Goal: Check status: Check status

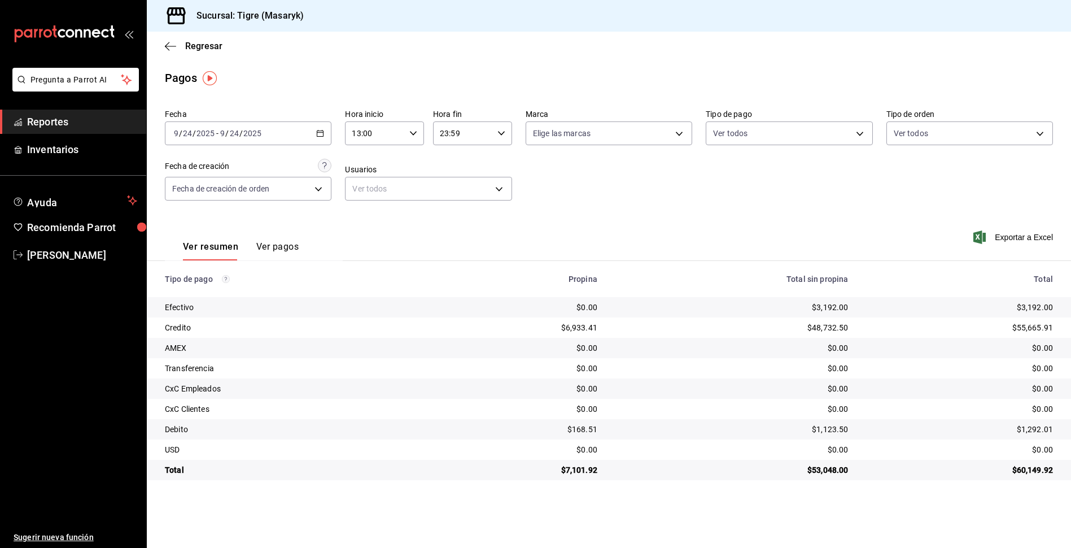
click at [419, 132] on div "13:00 Hora inicio" at bounding box center [384, 133] width 79 height 24
click at [363, 163] on span "13" at bounding box center [364, 162] width 21 height 9
click at [502, 133] on div at bounding box center [535, 274] width 1071 height 548
click at [502, 133] on icon "button" at bounding box center [501, 133] width 8 height 8
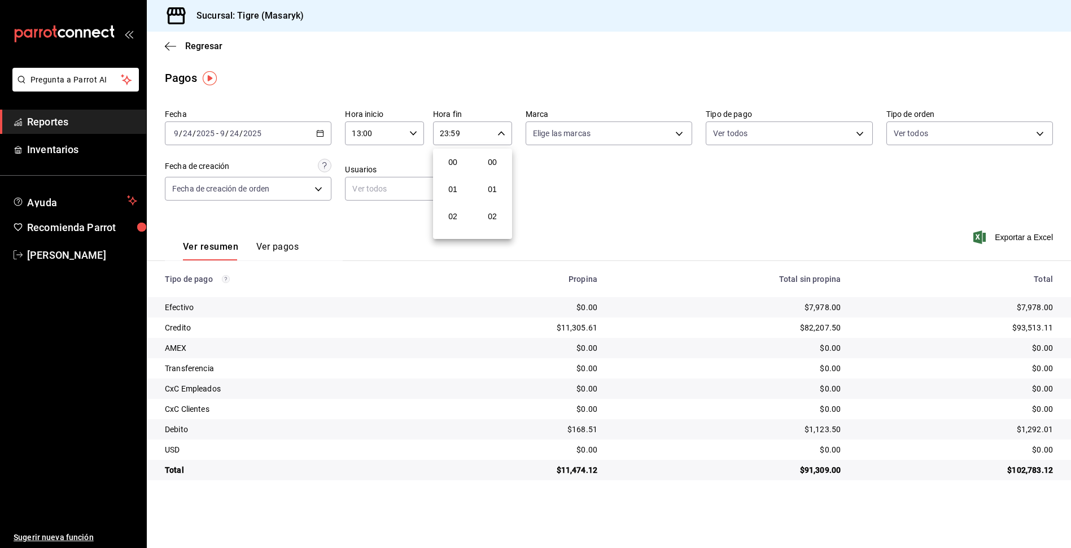
scroll to position [1536, 0]
click at [453, 228] on span "23" at bounding box center [452, 225] width 21 height 9
click at [862, 132] on div at bounding box center [535, 274] width 1071 height 548
click at [862, 132] on body "Pregunta a Parrot AI Reportes Inventarios Ayuda Recomienda Parrot Tigre [PERSON…" at bounding box center [535, 274] width 1071 height 548
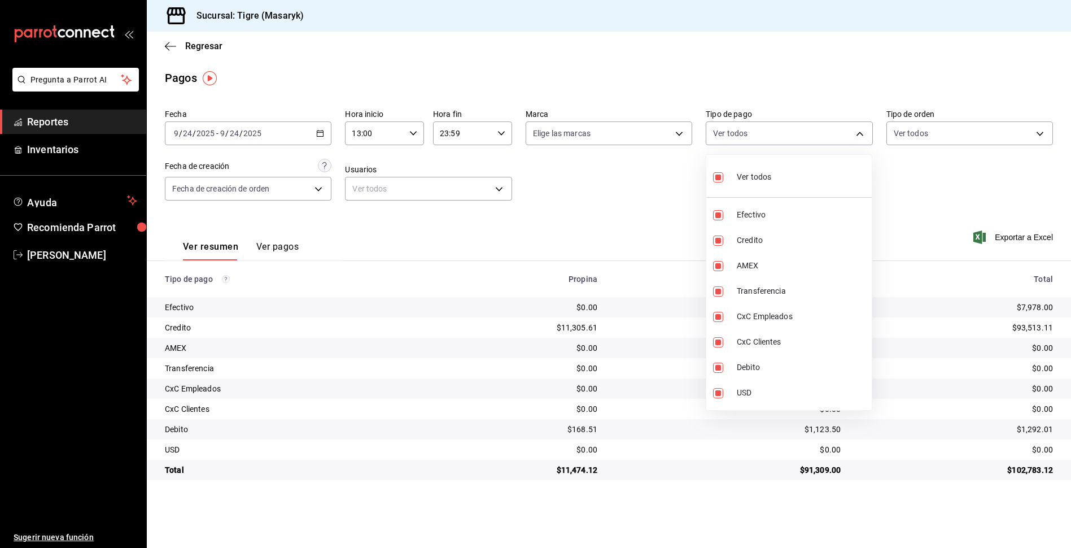
click at [912, 173] on div at bounding box center [535, 274] width 1071 height 548
click at [858, 130] on body "Pregunta a Parrot AI Reportes Inventarios Ayuda Recomienda Parrot Tigre [PERSON…" at bounding box center [535, 274] width 1071 height 548
click at [718, 176] on input "checkbox" at bounding box center [718, 177] width 10 height 10
checkbox input "false"
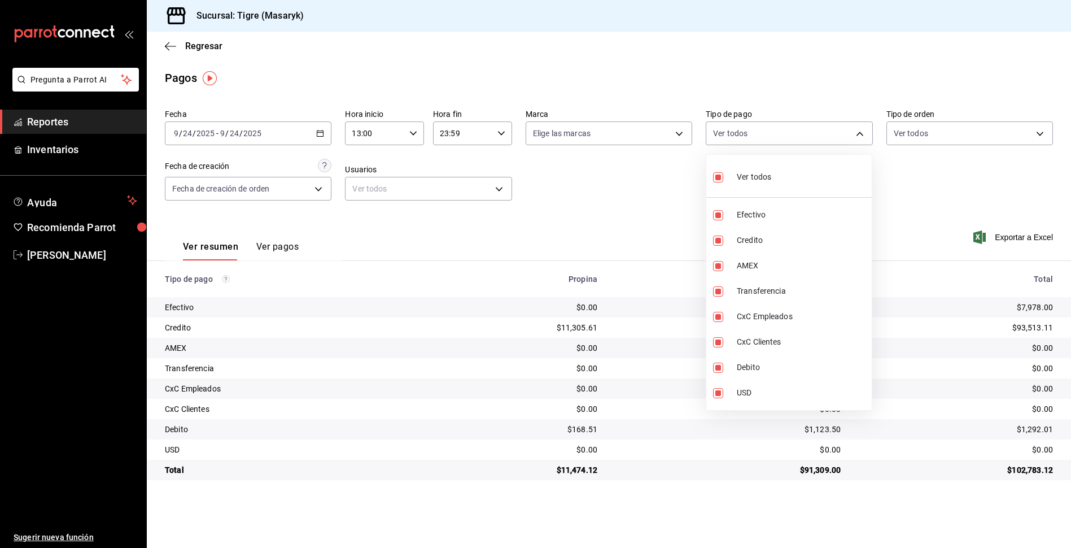
checkbox input "false"
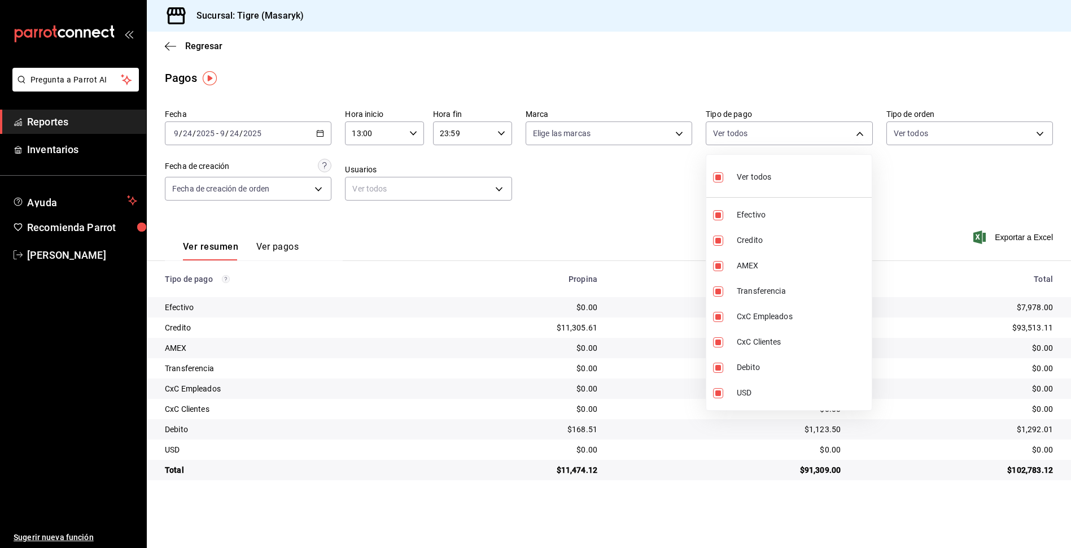
checkbox input "false"
click at [722, 176] on input "checkbox" at bounding box center [718, 177] width 10 height 10
checkbox input "true"
type input "68cfb1b9-f6b2-44be-9d19-cf144159f8e2,563f51c4-7c0d-43b6-837e-e895ac41548e,d9472…"
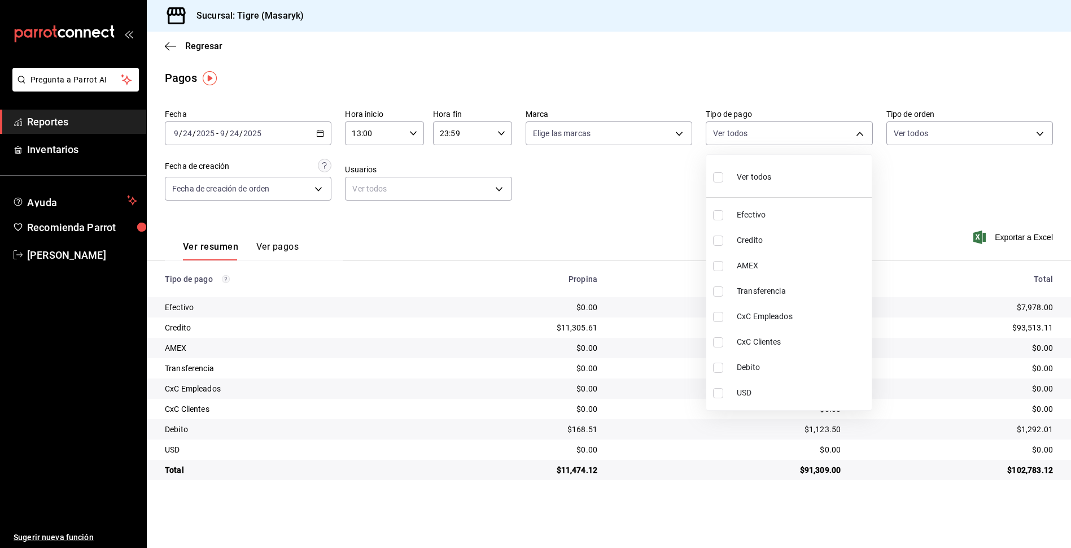
checkbox input "true"
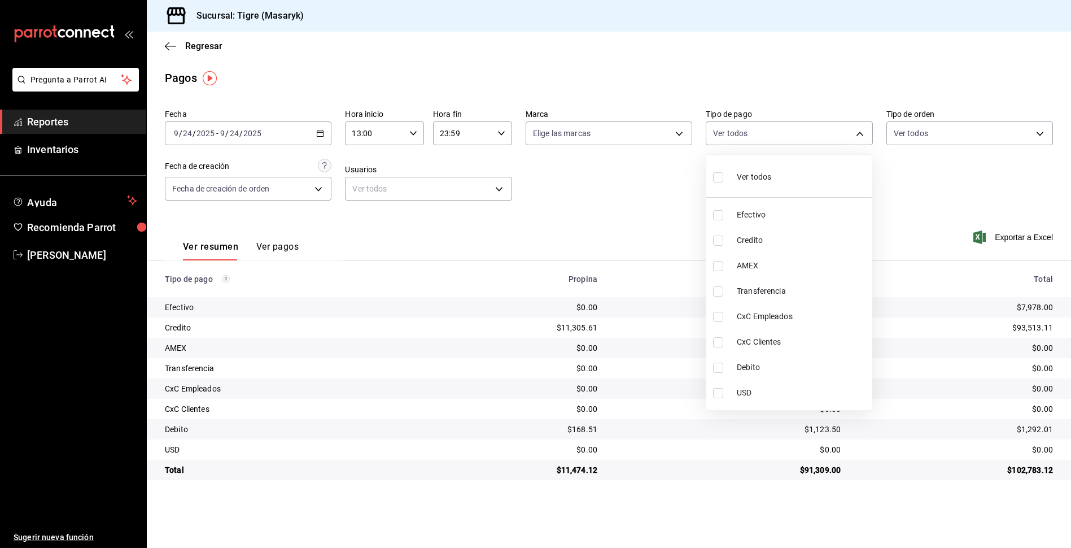
checkbox input "true"
click at [916, 178] on div at bounding box center [535, 274] width 1071 height 548
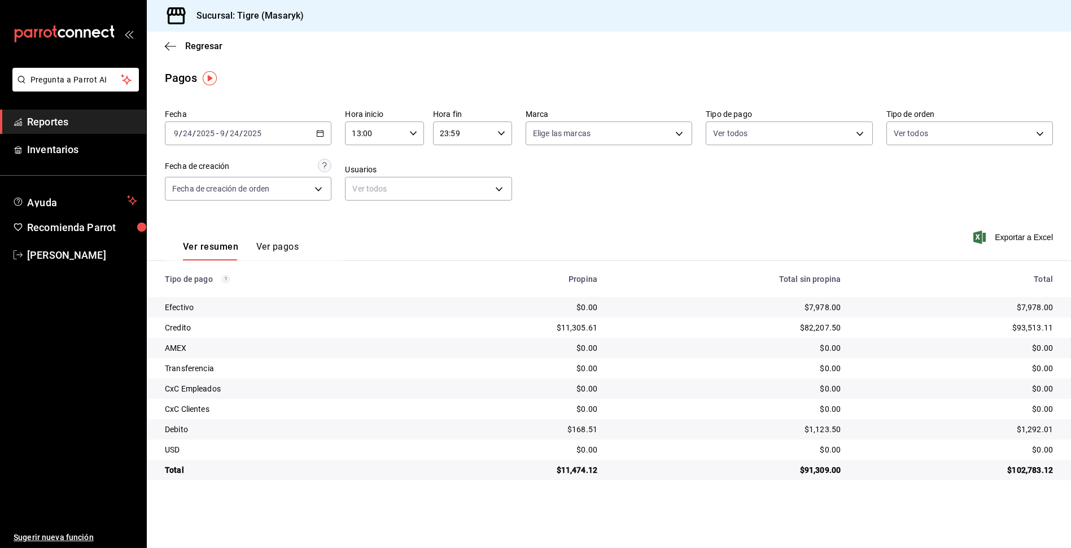
click at [412, 136] on icon "button" at bounding box center [413, 133] width 8 height 8
click at [374, 158] on span "13" at bounding box center [364, 162] width 21 height 9
click at [502, 136] on div at bounding box center [535, 274] width 1071 height 548
click at [502, 136] on icon "button" at bounding box center [501, 133] width 8 height 8
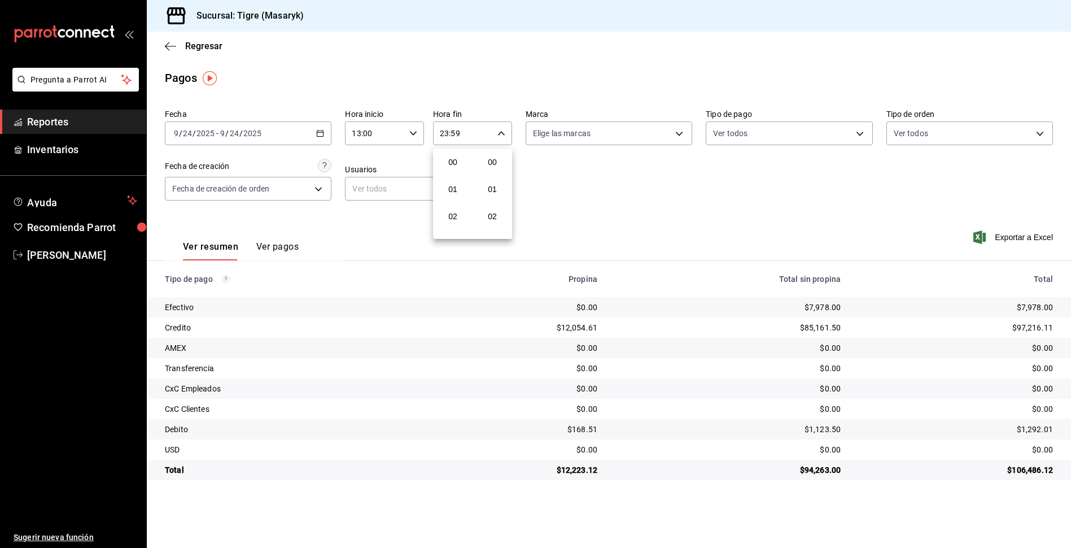
scroll to position [1536, 0]
click at [451, 225] on span "23" at bounding box center [452, 225] width 21 height 9
click at [858, 133] on div at bounding box center [535, 274] width 1071 height 548
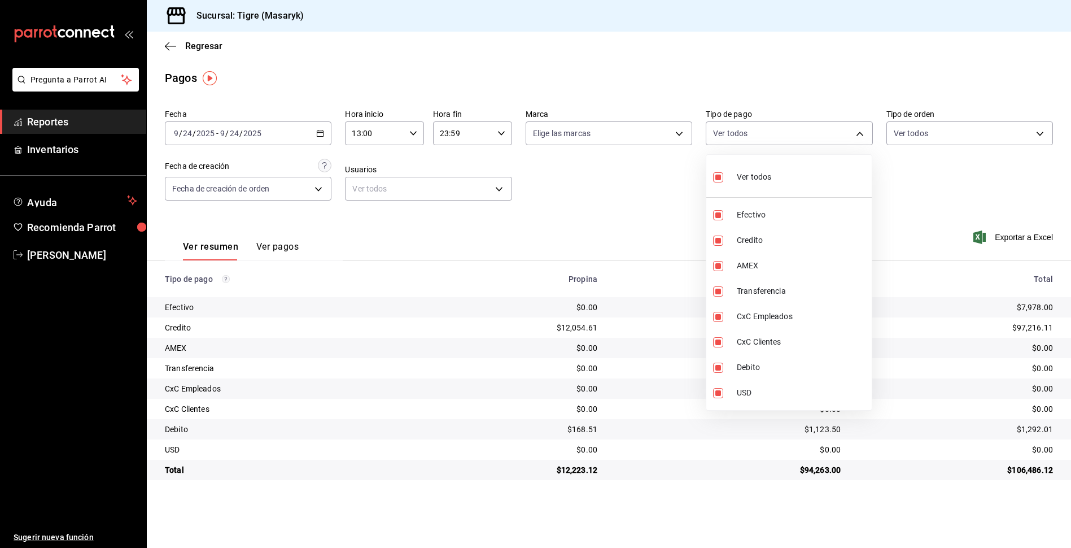
click at [858, 133] on body "Pregunta a Parrot AI Reportes Inventarios Ayuda Recomienda Parrot Tigre [PERSON…" at bounding box center [535, 274] width 1071 height 548
click at [720, 175] on input "checkbox" at bounding box center [718, 177] width 10 height 10
checkbox input "false"
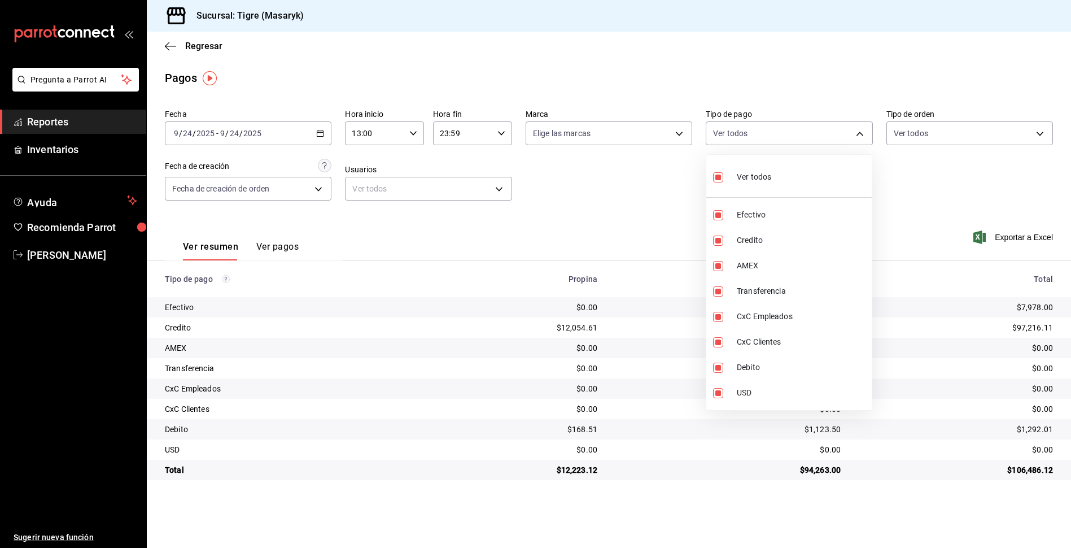
checkbox input "false"
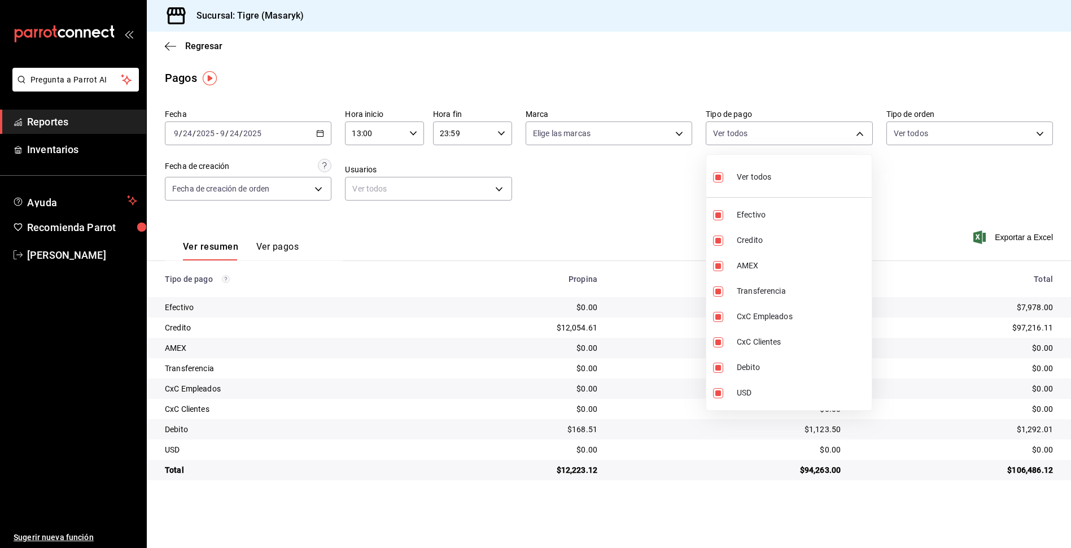
checkbox input "false"
click at [720, 175] on input "checkbox" at bounding box center [718, 177] width 10 height 10
checkbox input "true"
type input "68cfb1b9-f6b2-44be-9d19-cf144159f8e2,563f51c4-7c0d-43b6-837e-e895ac41548e,d9472…"
checkbox input "true"
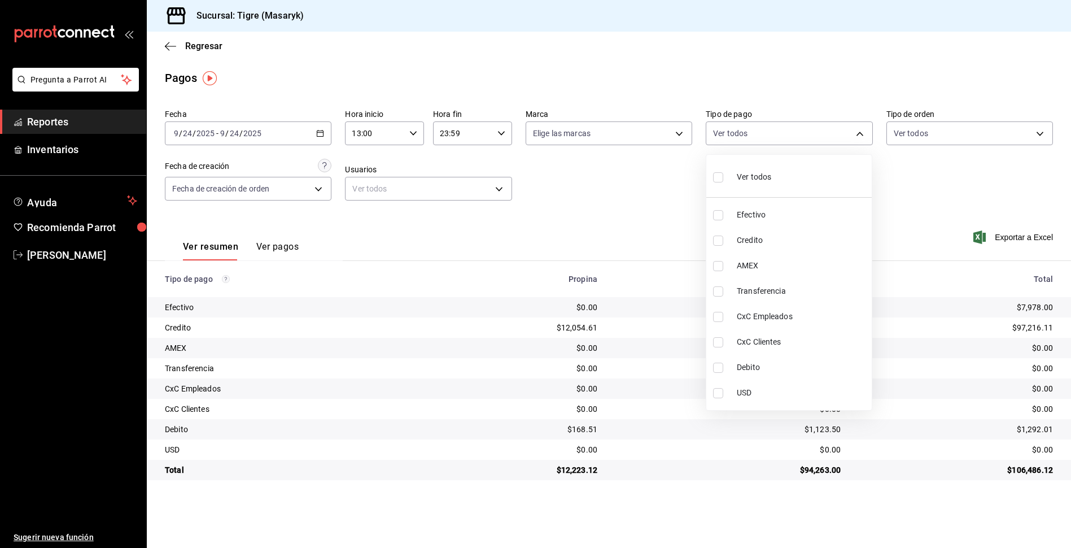
checkbox input "true"
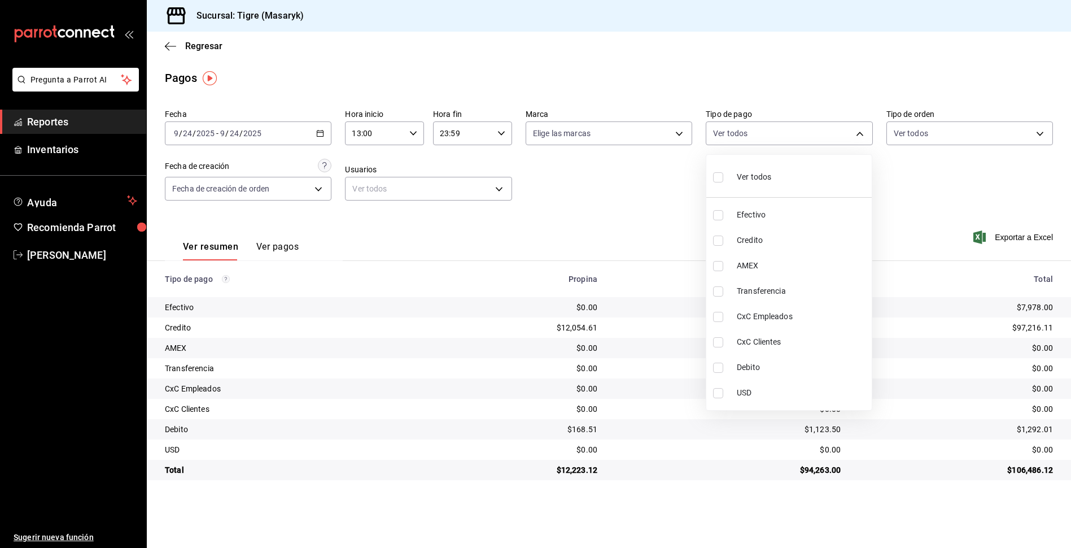
checkbox input "true"
click at [679, 189] on div at bounding box center [535, 274] width 1071 height 548
click at [643, 212] on div at bounding box center [535, 274] width 1071 height 548
click at [862, 139] on body "Pregunta a Parrot AI Reportes Inventarios Ayuda Recomienda Parrot Tigre [PERSON…" at bounding box center [535, 274] width 1071 height 548
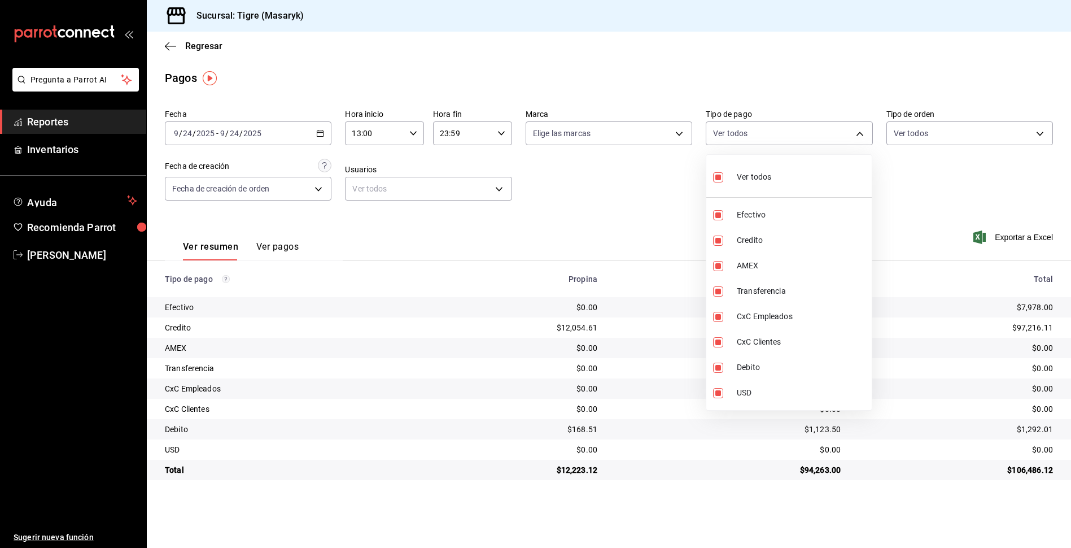
click at [716, 180] on input "checkbox" at bounding box center [718, 177] width 10 height 10
checkbox input "false"
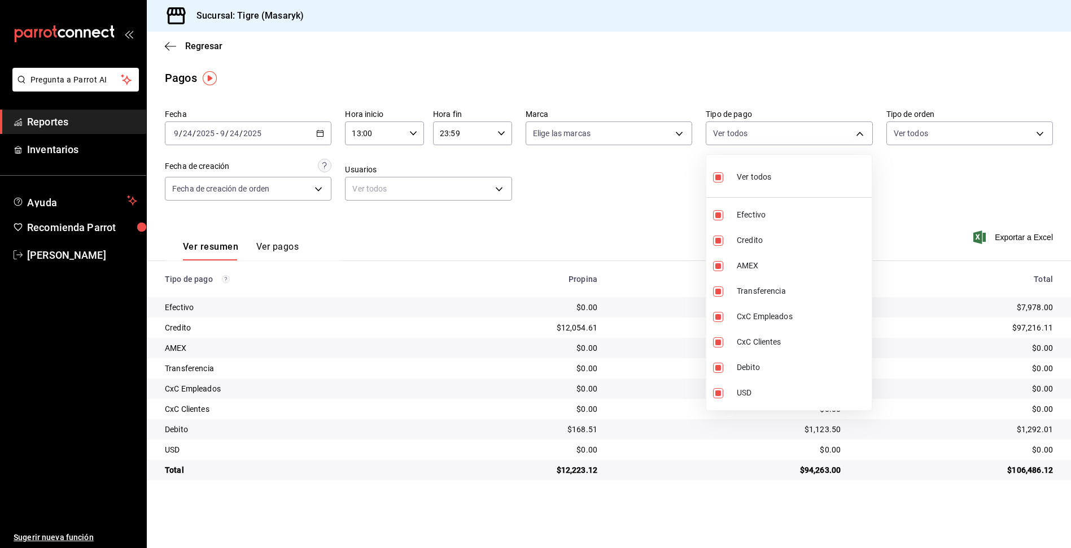
checkbox input "false"
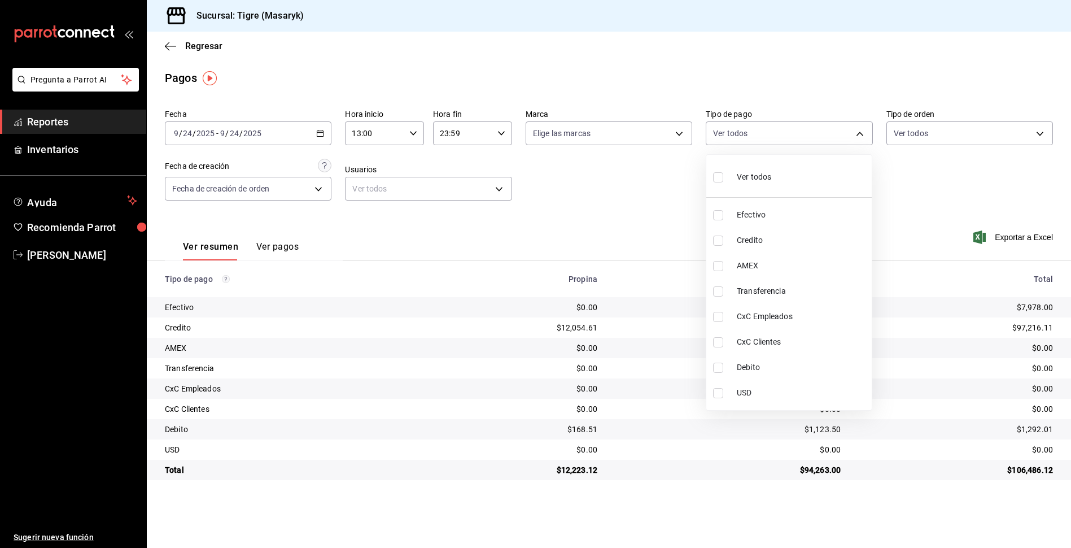
click at [719, 173] on input "checkbox" at bounding box center [718, 177] width 10 height 10
checkbox input "true"
type input "68cfb1b9-f6b2-44be-9d19-cf144159f8e2,563f51c4-7c0d-43b6-837e-e895ac41548e,d9472…"
checkbox input "true"
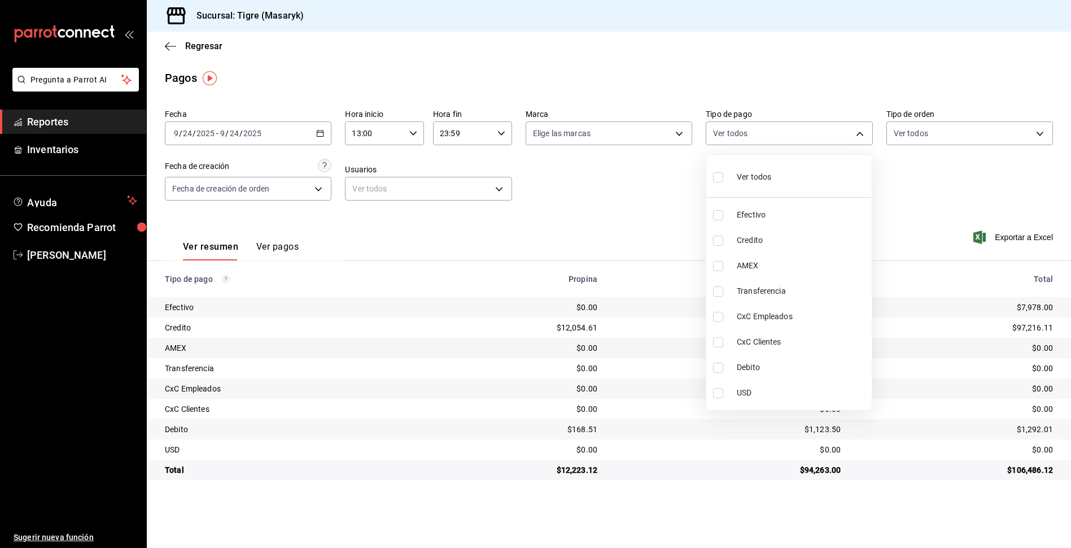
checkbox input "true"
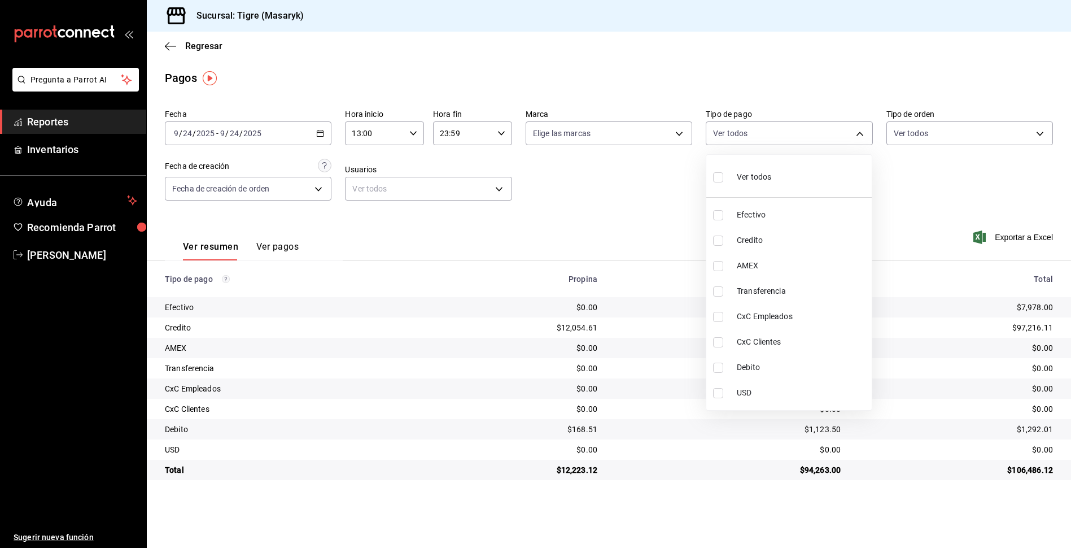
checkbox input "true"
click at [661, 195] on div at bounding box center [535, 274] width 1071 height 548
click at [859, 132] on body "Pregunta a Parrot AI Reportes Inventarios Ayuda Recomienda Parrot Tigre [PERSON…" at bounding box center [535, 274] width 1071 height 548
click at [719, 178] on input "checkbox" at bounding box center [718, 177] width 10 height 10
checkbox input "false"
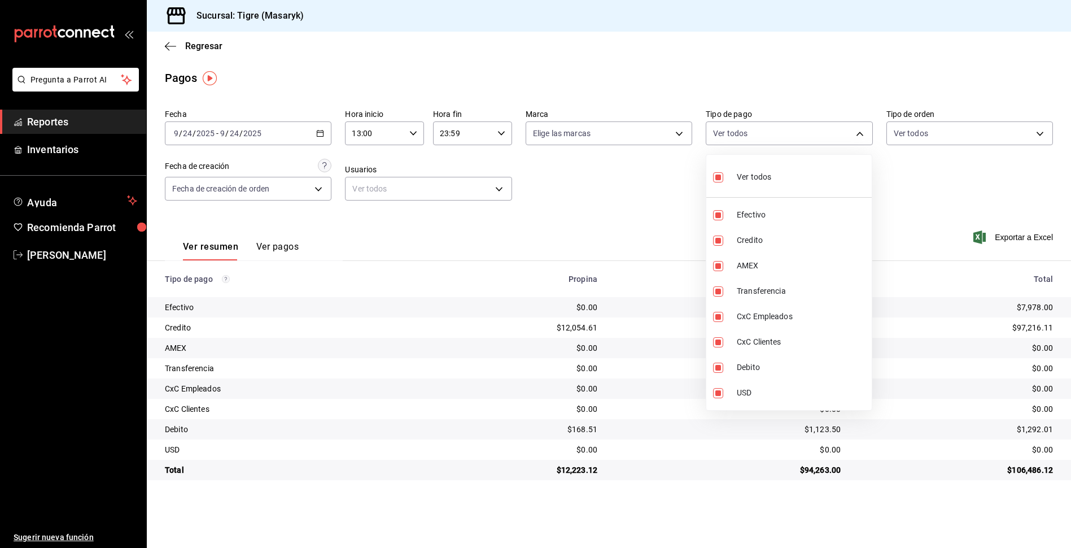
checkbox input "false"
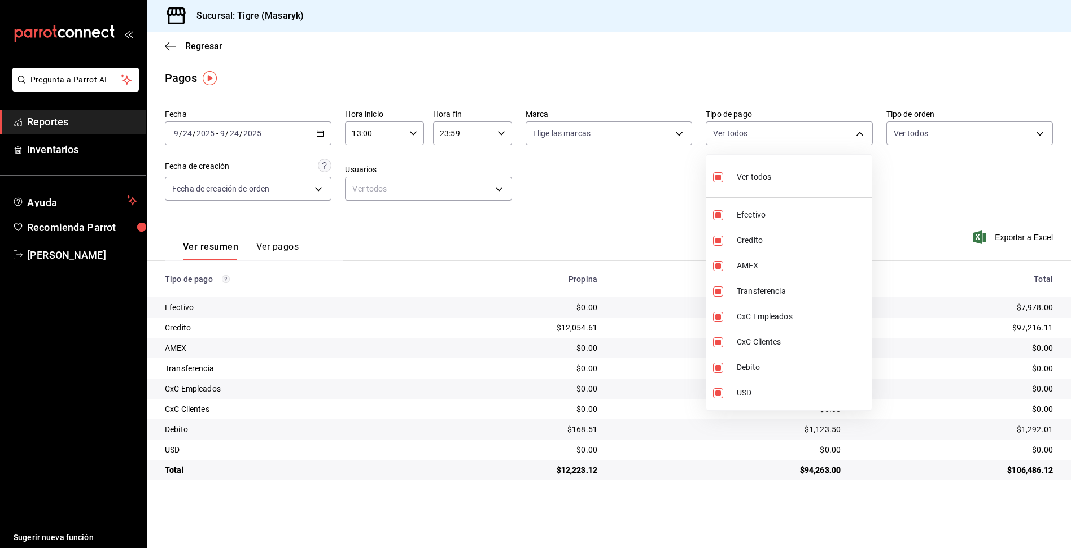
checkbox input "false"
click at [717, 178] on input "checkbox" at bounding box center [718, 177] width 10 height 10
checkbox input "true"
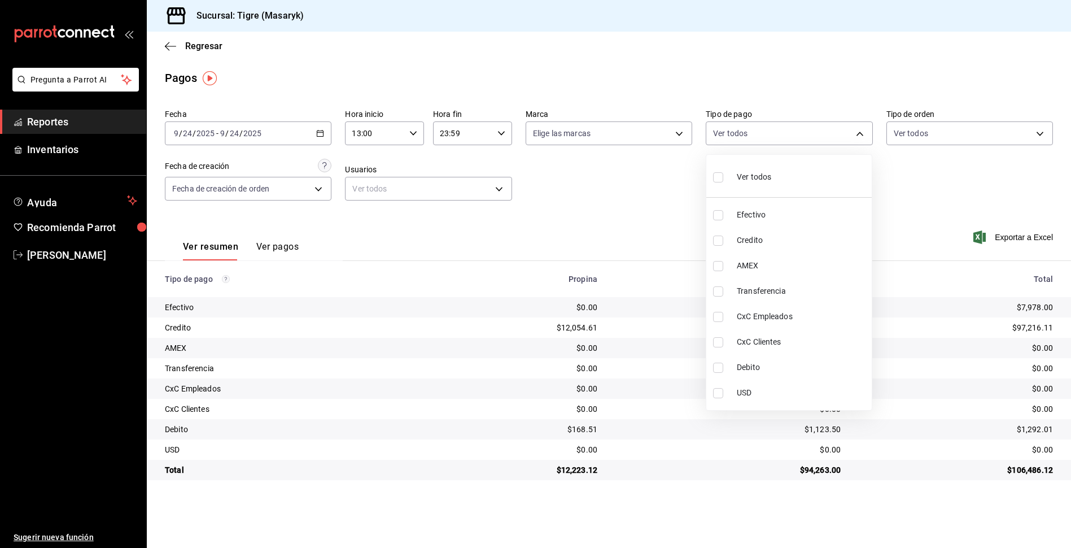
type input "68cfb1b9-f6b2-44be-9d19-cf144159f8e2,563f51c4-7c0d-43b6-837e-e895ac41548e,d9472…"
checkbox input "true"
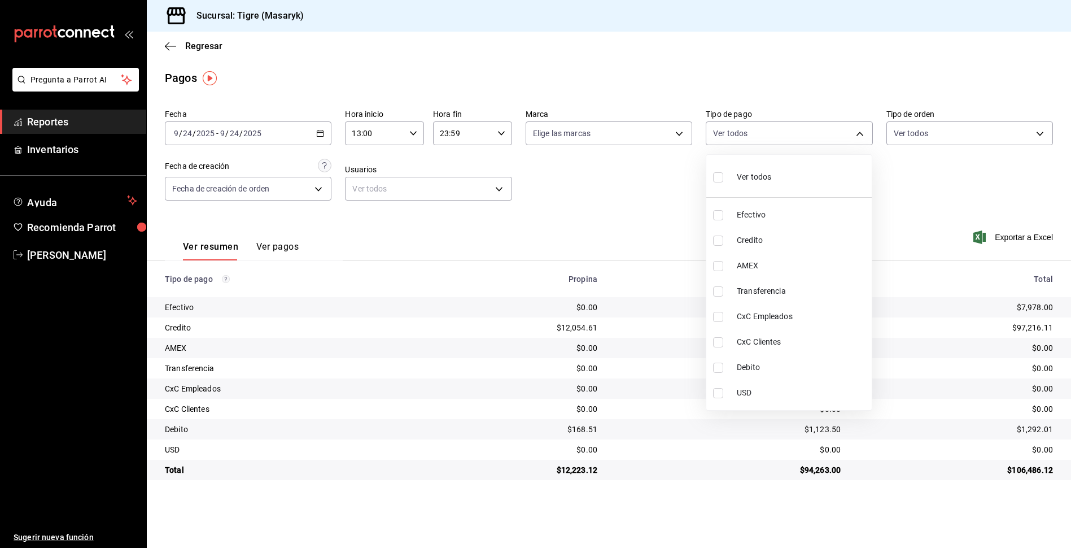
checkbox input "true"
click at [654, 192] on div at bounding box center [535, 274] width 1071 height 548
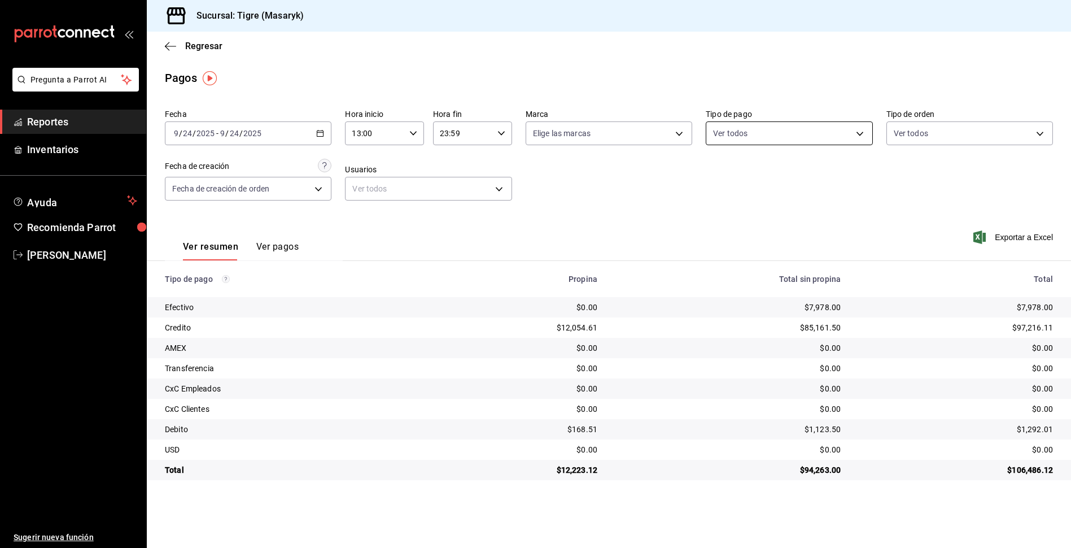
click at [861, 128] on body "Pregunta a Parrot AI Reportes Inventarios Ayuda Recomienda Parrot Tigre [PERSON…" at bounding box center [535, 274] width 1071 height 548
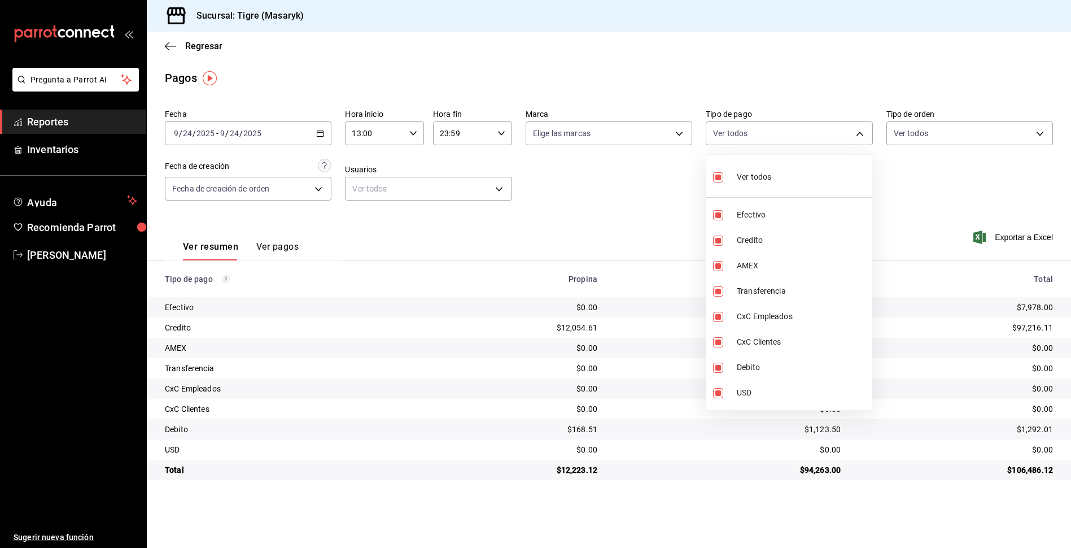
click at [719, 176] on input "checkbox" at bounding box center [718, 177] width 10 height 10
checkbox input "false"
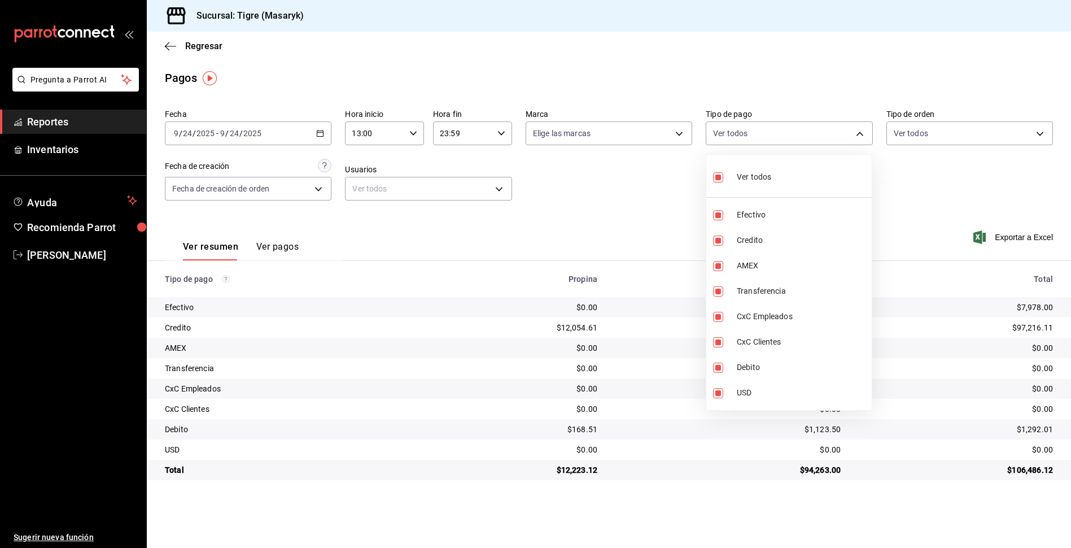
checkbox input "false"
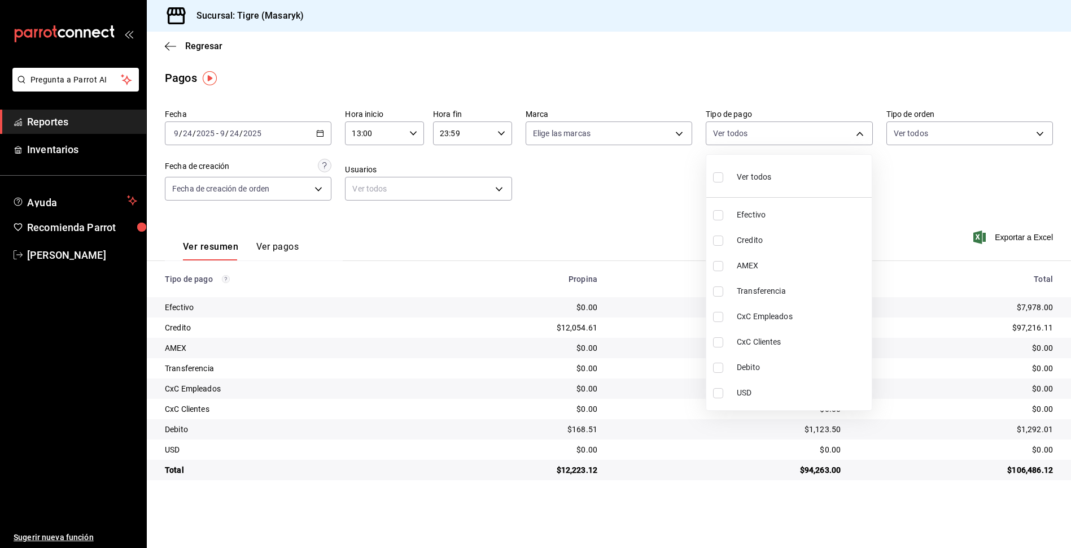
click at [720, 241] on input "checkbox" at bounding box center [718, 240] width 10 height 10
checkbox input "true"
type input "563f51c4-7c0d-43b6-837e-e895ac41548e"
click at [716, 368] on input "checkbox" at bounding box center [718, 367] width 10 height 10
checkbox input "true"
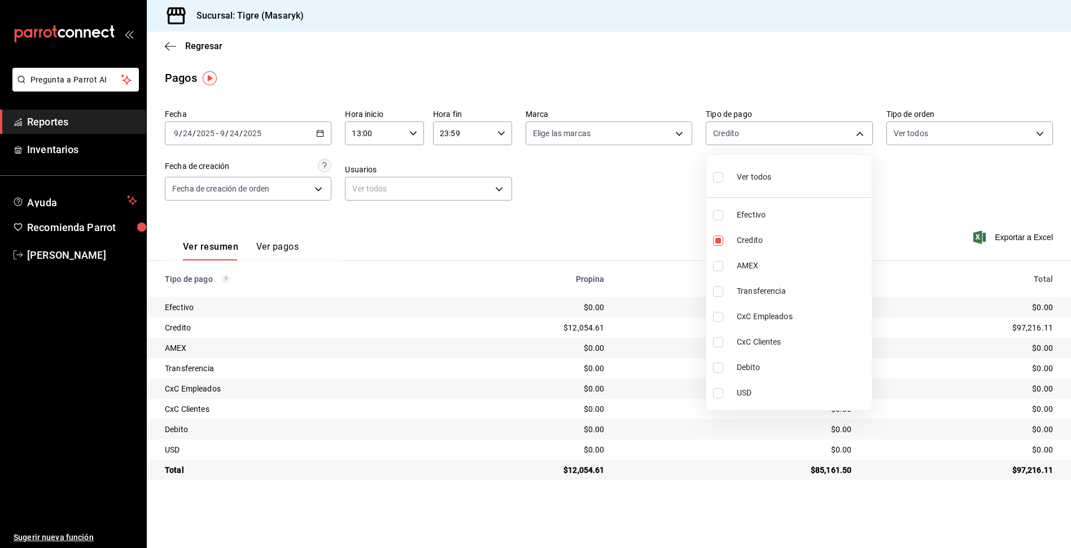
type input "563f51c4-7c0d-43b6-837e-e895ac41548e,a8f1af16-94e3-41ee-854d-4aaa38aa7ebf"
click at [646, 226] on div at bounding box center [535, 274] width 1071 height 548
click at [858, 132] on body "Pregunta a Parrot AI Reportes Inventarios Ayuda Recomienda Parrot Tigre [PERSON…" at bounding box center [535, 274] width 1071 height 548
click at [722, 177] on input "checkbox" at bounding box center [718, 177] width 10 height 10
checkbox input "true"
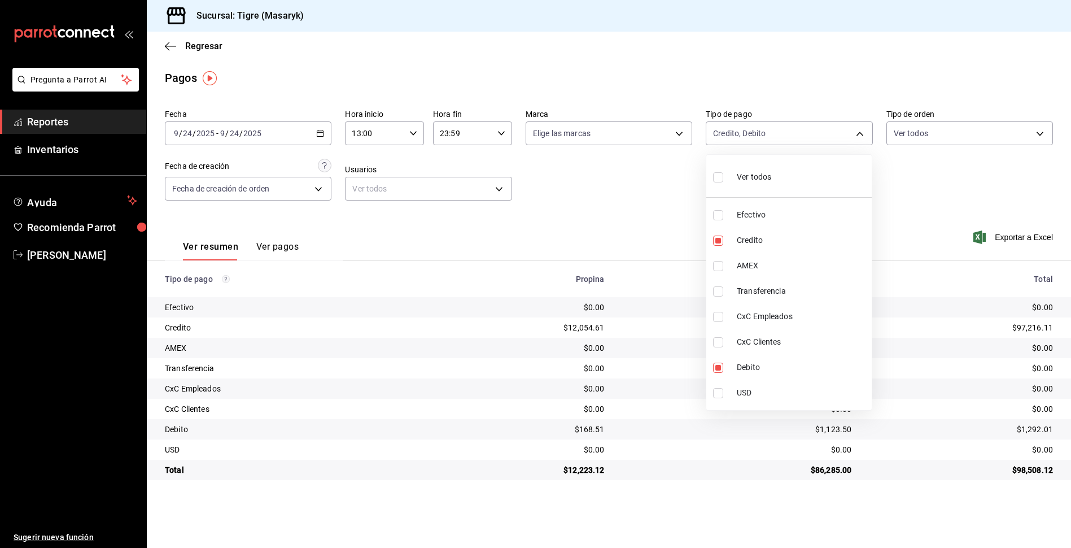
type input "68cfb1b9-f6b2-44be-9d19-cf144159f8e2,563f51c4-7c0d-43b6-837e-e895ac41548e,d9472…"
checkbox input "true"
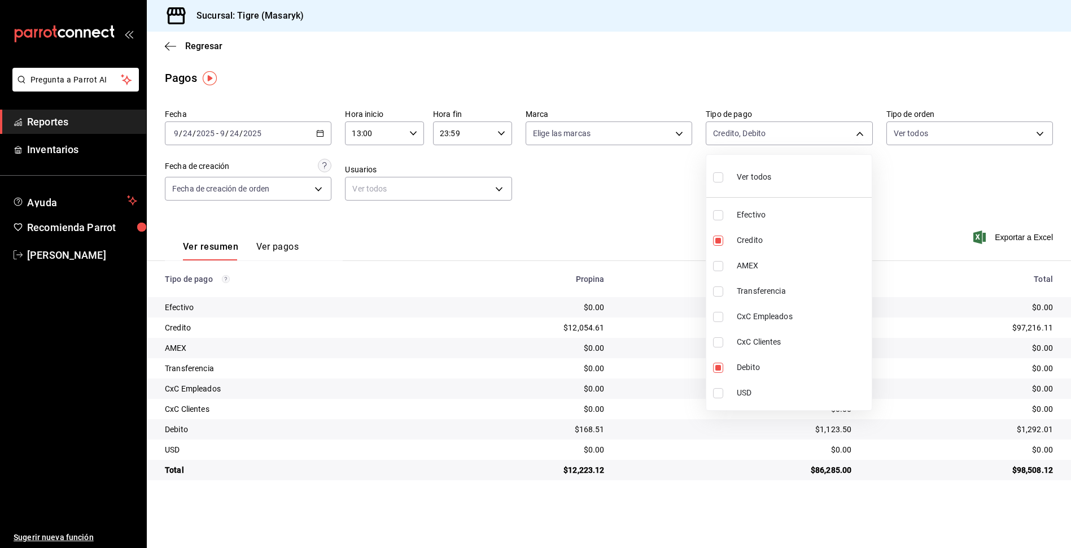
checkbox input "true"
click at [930, 206] on div at bounding box center [535, 274] width 1071 height 548
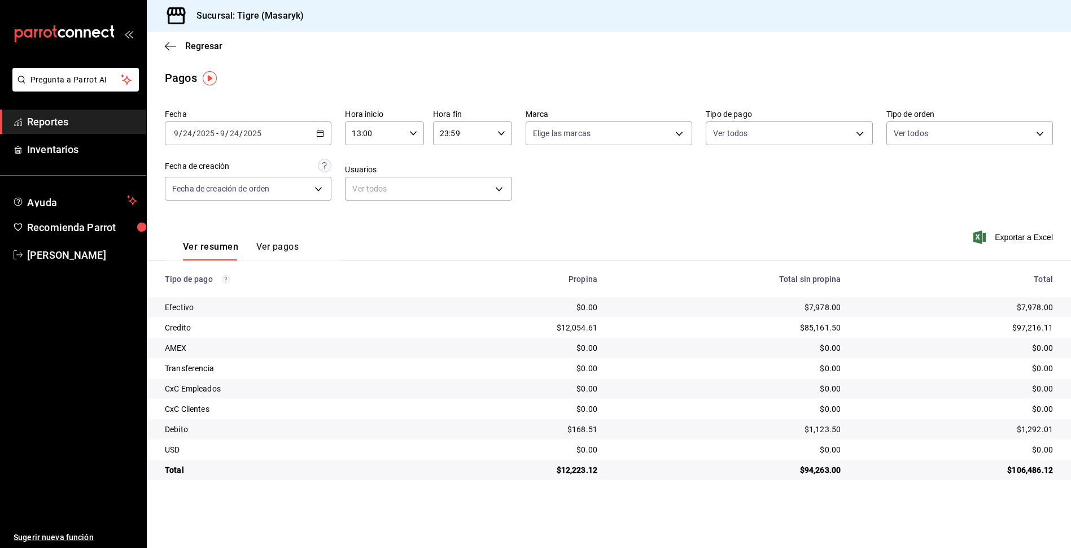
click at [412, 134] on icon "button" at bounding box center [413, 133] width 8 height 8
click at [372, 194] on span "10" at bounding box center [364, 193] width 21 height 9
click at [410, 131] on div at bounding box center [535, 274] width 1071 height 548
click at [412, 135] on icon "button" at bounding box center [413, 133] width 8 height 8
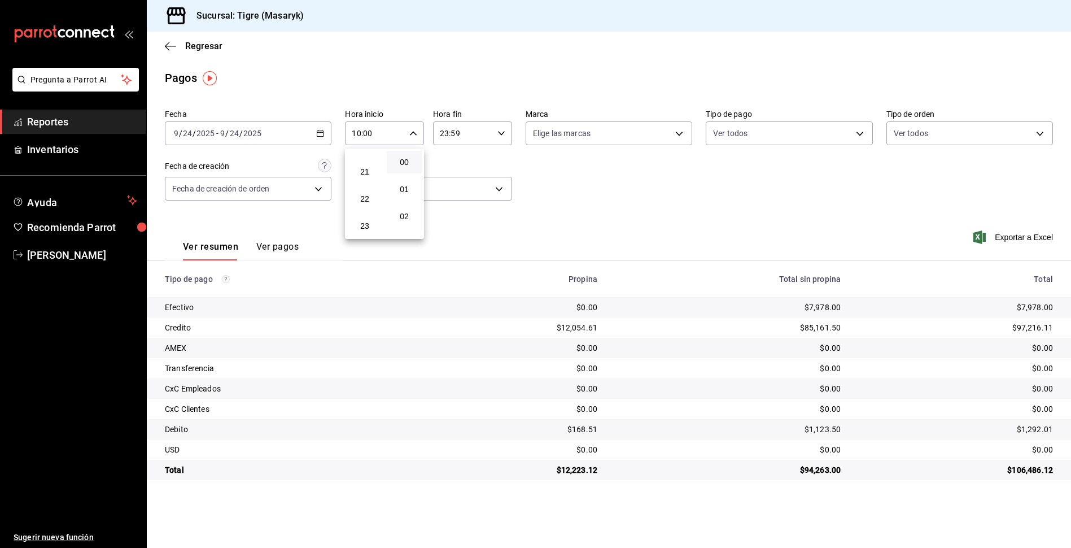
scroll to position [560, 0]
click at [364, 197] on span "22" at bounding box center [364, 198] width 21 height 9
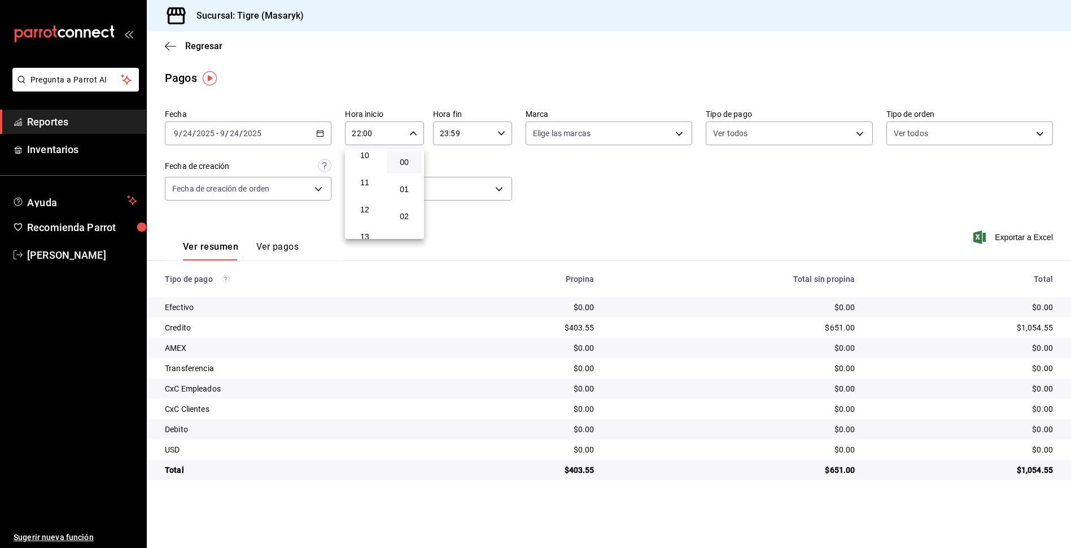
scroll to position [334, 0]
click at [373, 183] on span "13" at bounding box center [364, 180] width 21 height 9
type input "13:00"
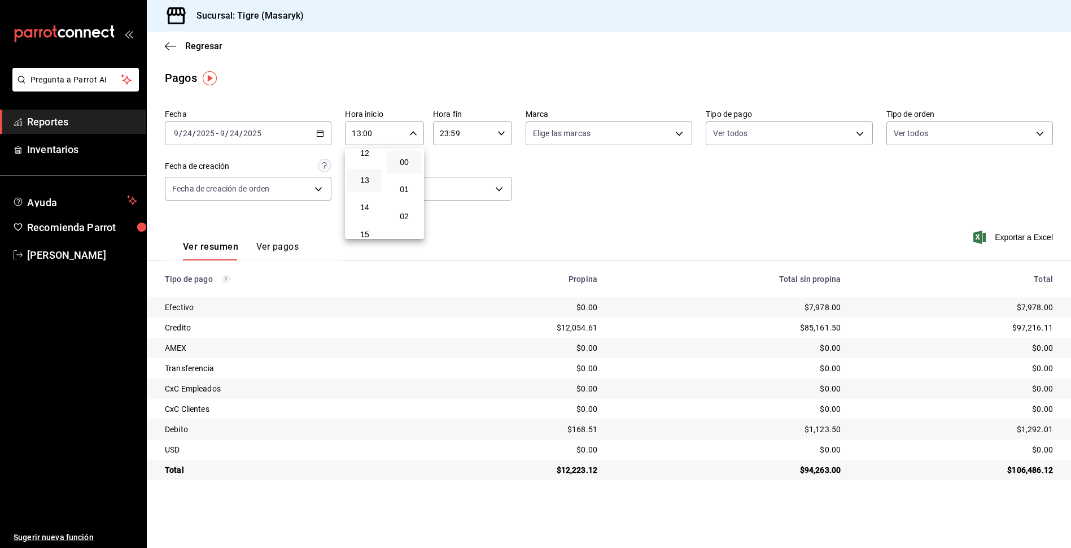
click at [574, 185] on div at bounding box center [535, 274] width 1071 height 548
